Goal: Transaction & Acquisition: Subscribe to service/newsletter

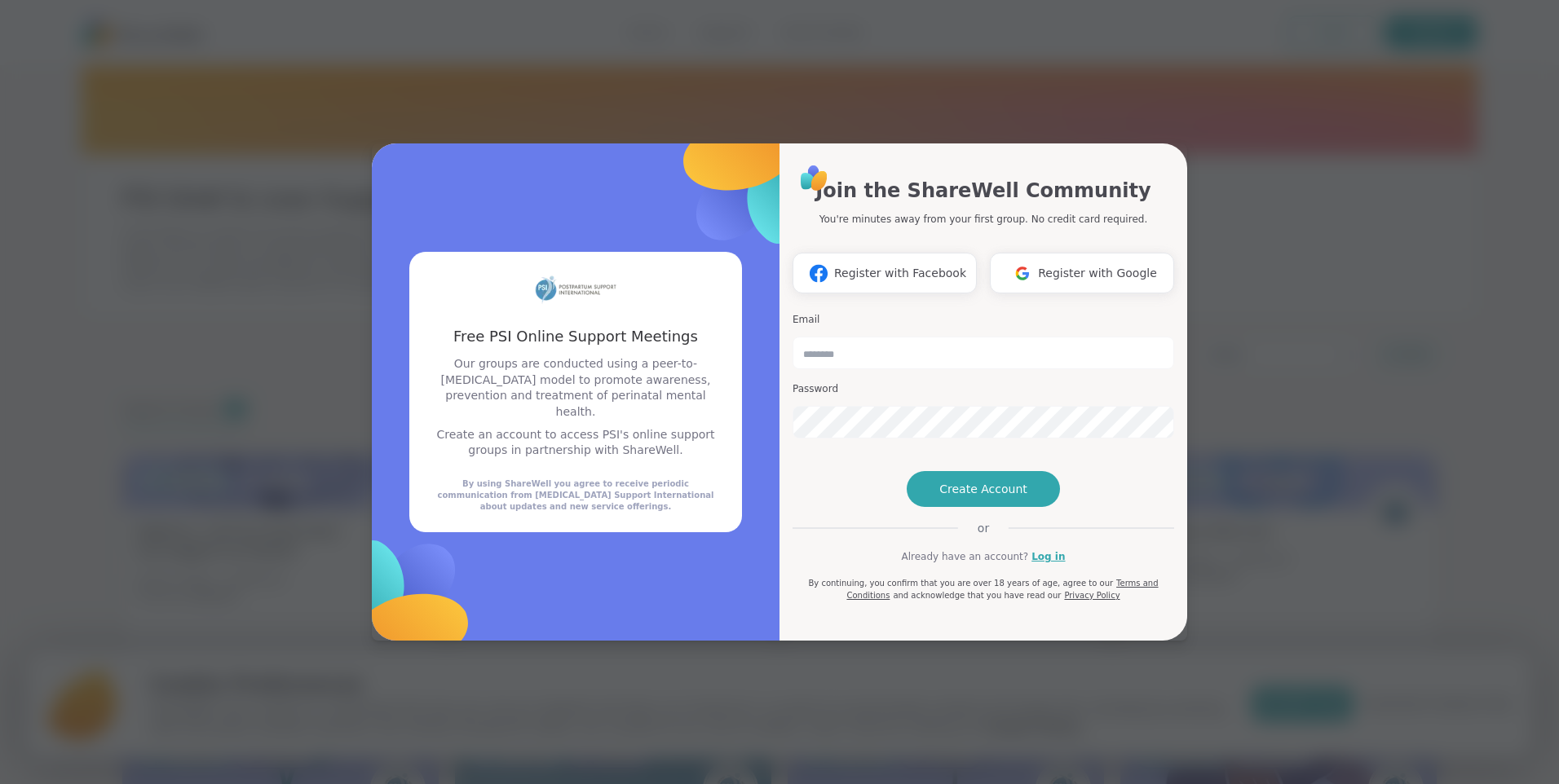
click at [1280, 263] on div "Free PSI Online Support Meetings Free PSI Online Support Meetings Our groups ar…" at bounding box center [779, 392] width 1539 height 784
click at [1040, 564] on link "Log in" at bounding box center [1048, 556] width 33 height 14
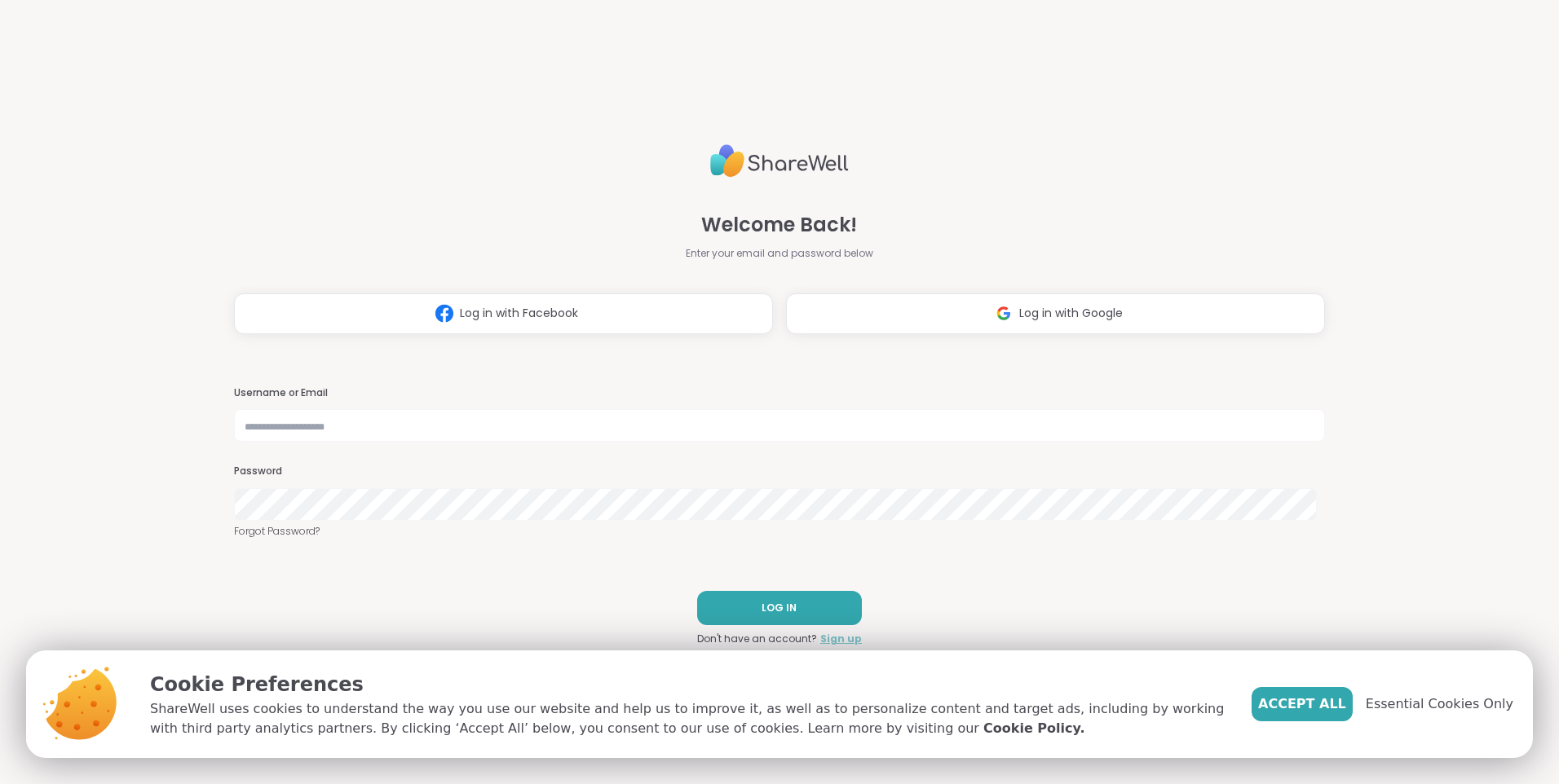
click at [838, 637] on link "Sign up" at bounding box center [840, 638] width 42 height 14
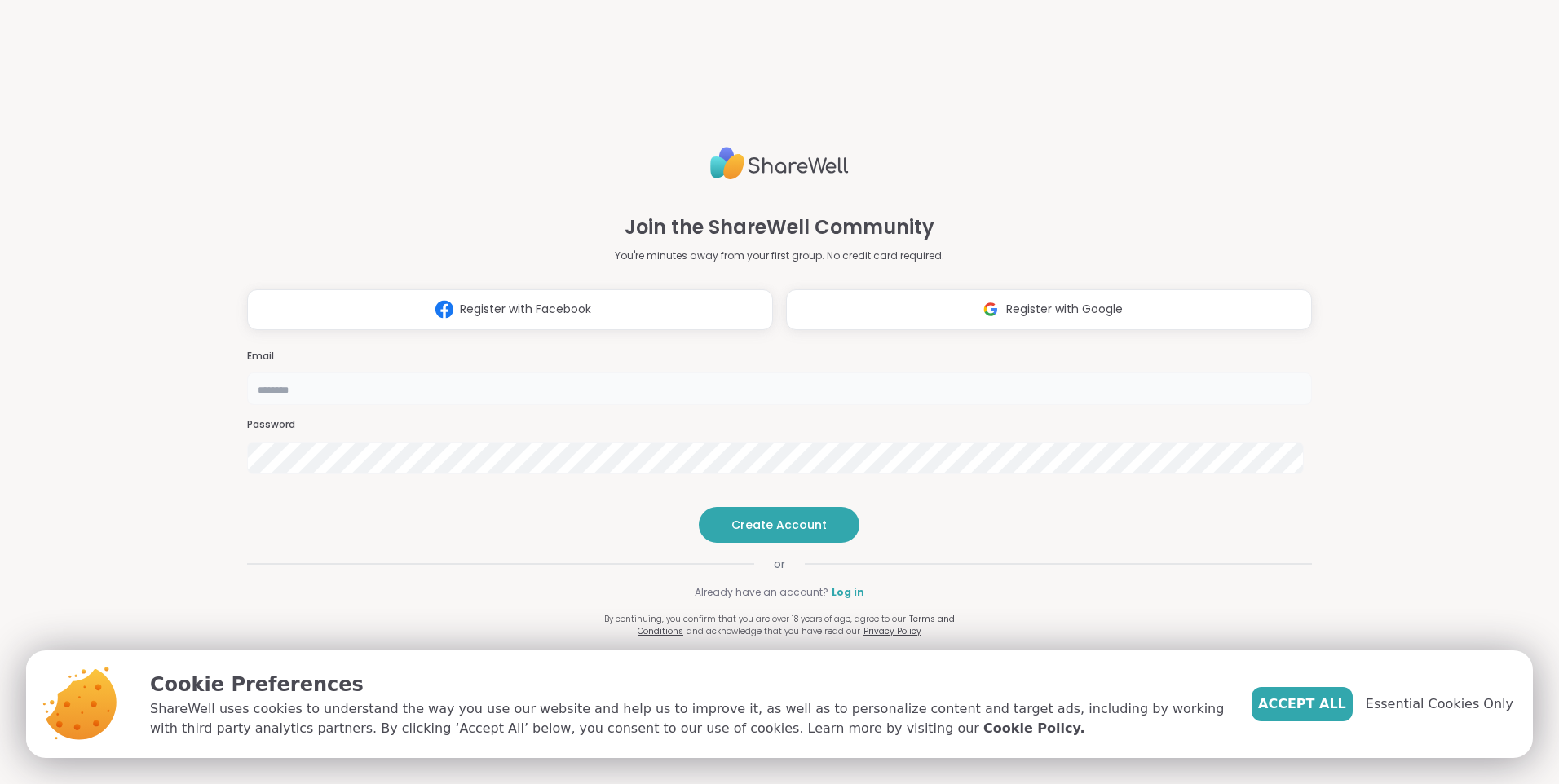
click at [487, 372] on input "email" at bounding box center [779, 389] width 1065 height 32
type input "**********"
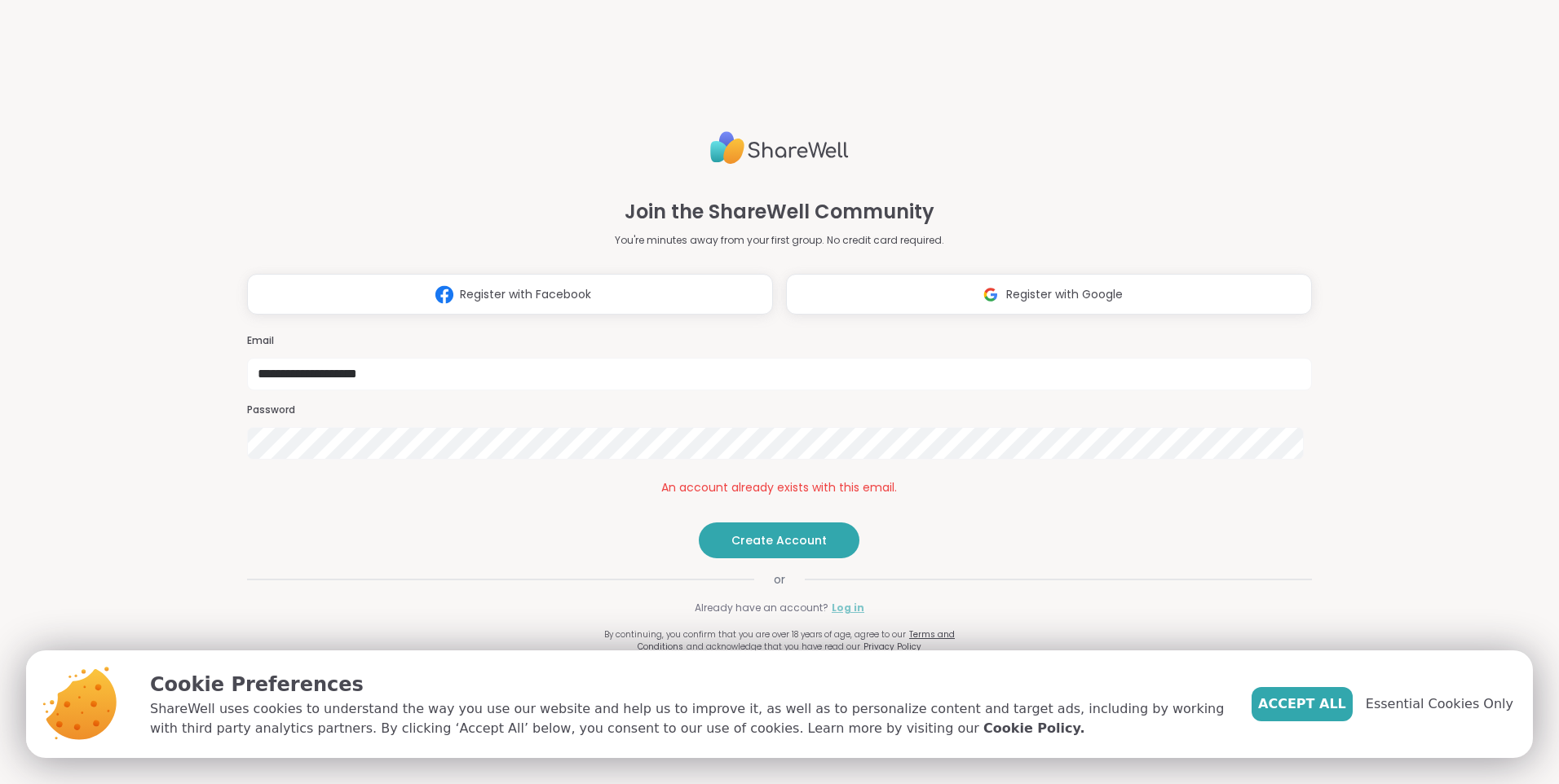
click at [843, 615] on link "Log in" at bounding box center [847, 608] width 32 height 14
